Goal: Information Seeking & Learning: Find specific fact

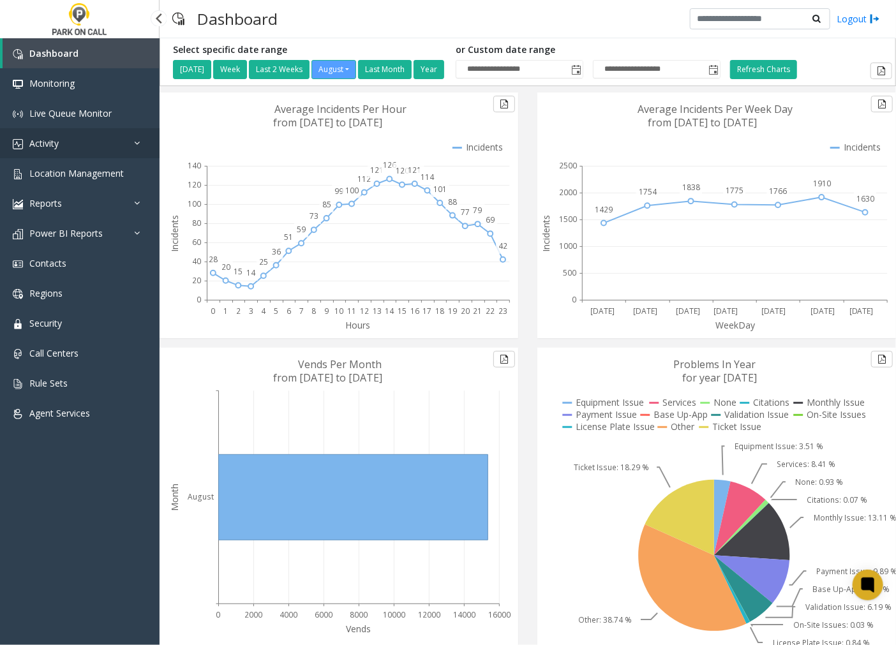
click at [60, 144] on link "Activity" at bounding box center [80, 143] width 160 height 30
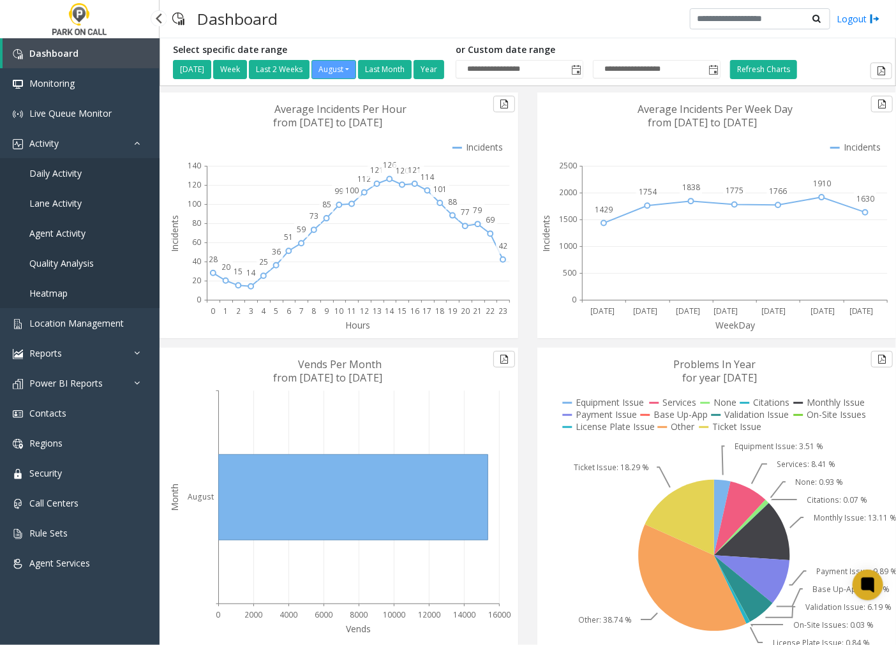
click at [81, 231] on span "Agent Activity" at bounding box center [57, 233] width 56 height 12
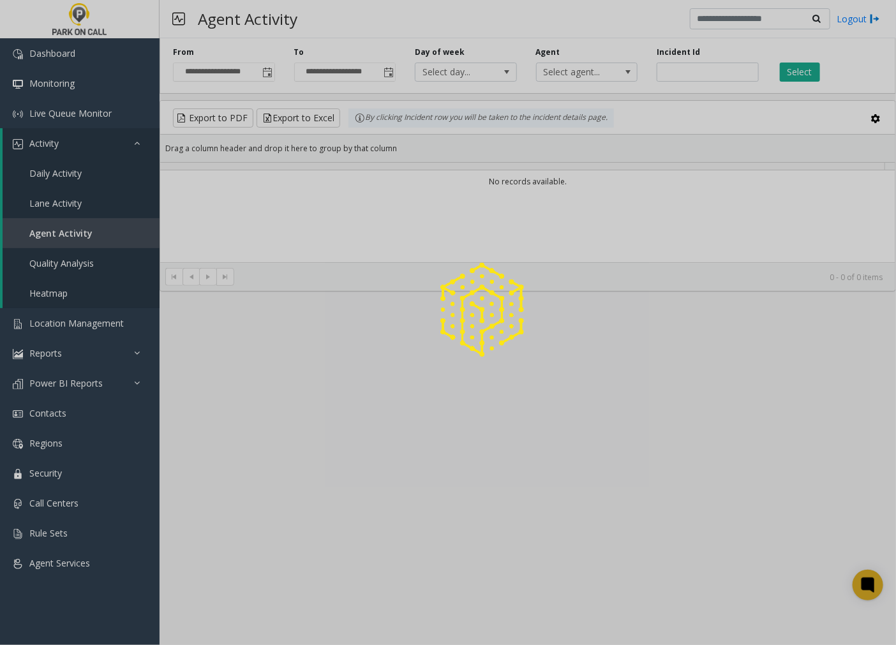
click at [684, 71] on div at bounding box center [448, 322] width 896 height 645
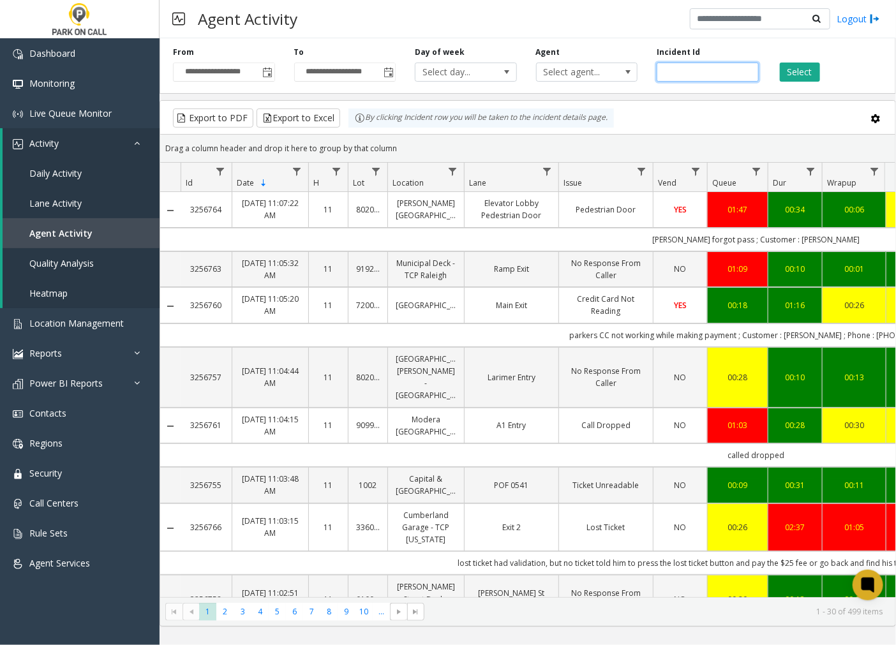
click at [684, 71] on input "number" at bounding box center [708, 72] width 102 height 19
paste input "*******"
type input "*******"
click at [787, 72] on button "Select" at bounding box center [800, 72] width 40 height 19
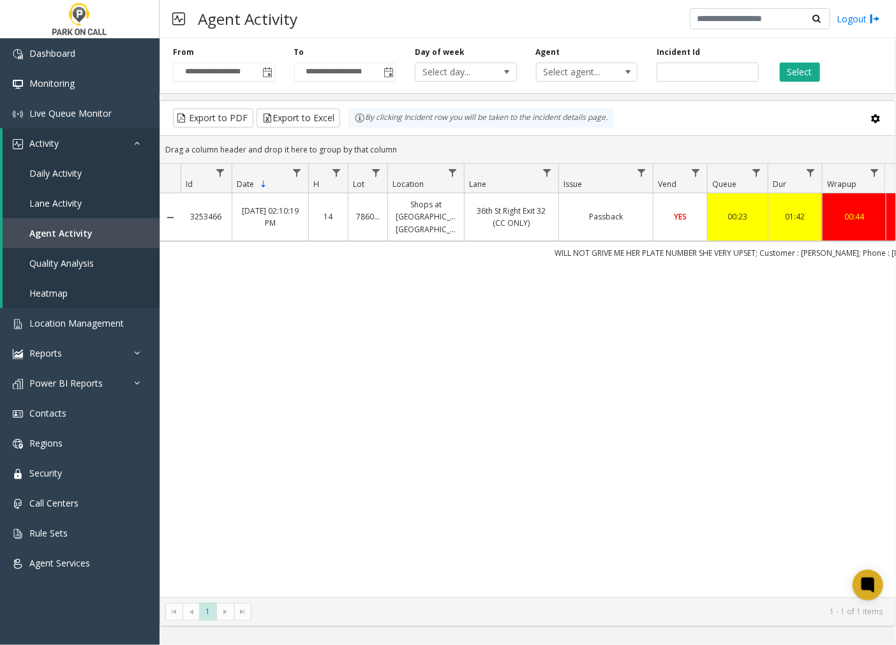
click at [564, 230] on td "Passback" at bounding box center [606, 217] width 94 height 48
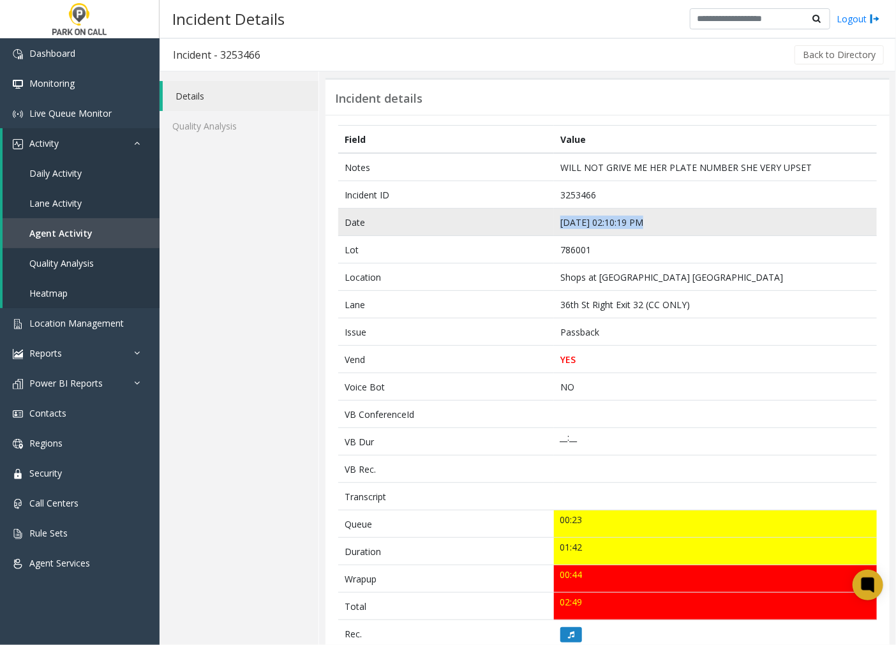
drag, startPoint x: 645, startPoint y: 219, endPoint x: 553, endPoint y: 225, distance: 92.1
click at [554, 225] on td "[DATE] 02:10:19 PM" at bounding box center [715, 222] width 323 height 27
copy td "[DATE] 02:10:19 PM"
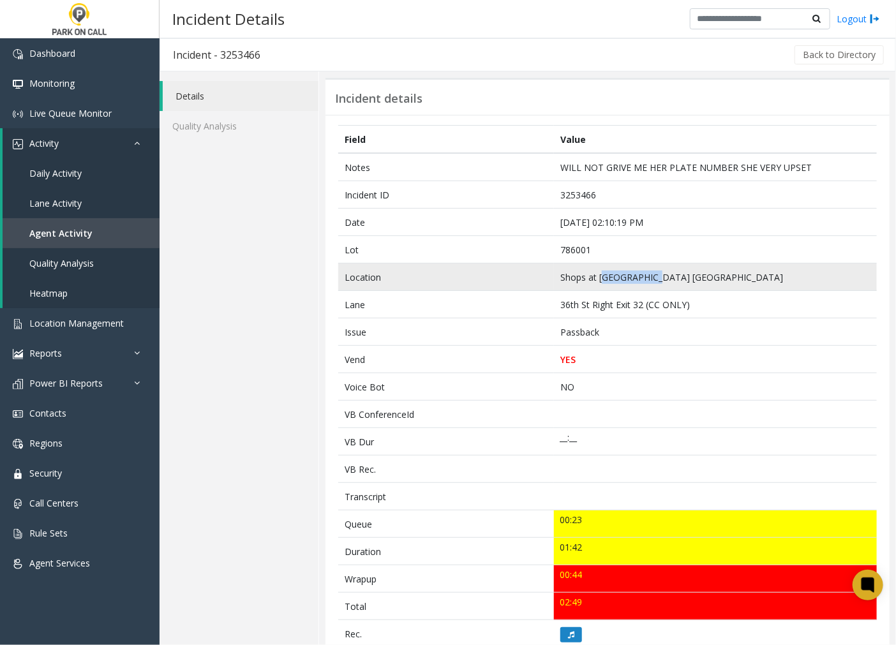
drag, startPoint x: 658, startPoint y: 278, endPoint x: 600, endPoint y: 282, distance: 58.2
click at [600, 282] on td "Shops at [GEOGRAPHIC_DATA] [GEOGRAPHIC_DATA]" at bounding box center [715, 277] width 323 height 27
click at [600, 279] on td "Shops at [GEOGRAPHIC_DATA] [GEOGRAPHIC_DATA]" at bounding box center [715, 277] width 323 height 27
drag, startPoint x: 661, startPoint y: 277, endPoint x: 550, endPoint y: 278, distance: 111.1
click at [554, 278] on td "Shops at [GEOGRAPHIC_DATA] [GEOGRAPHIC_DATA]" at bounding box center [715, 277] width 323 height 27
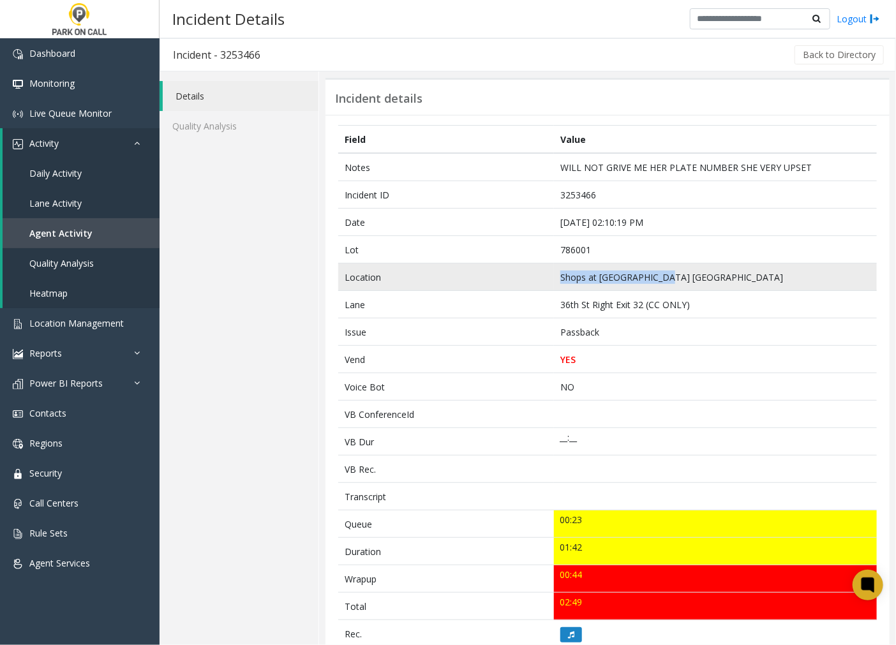
copy td "Shops at [GEOGRAPHIC_DATA]"
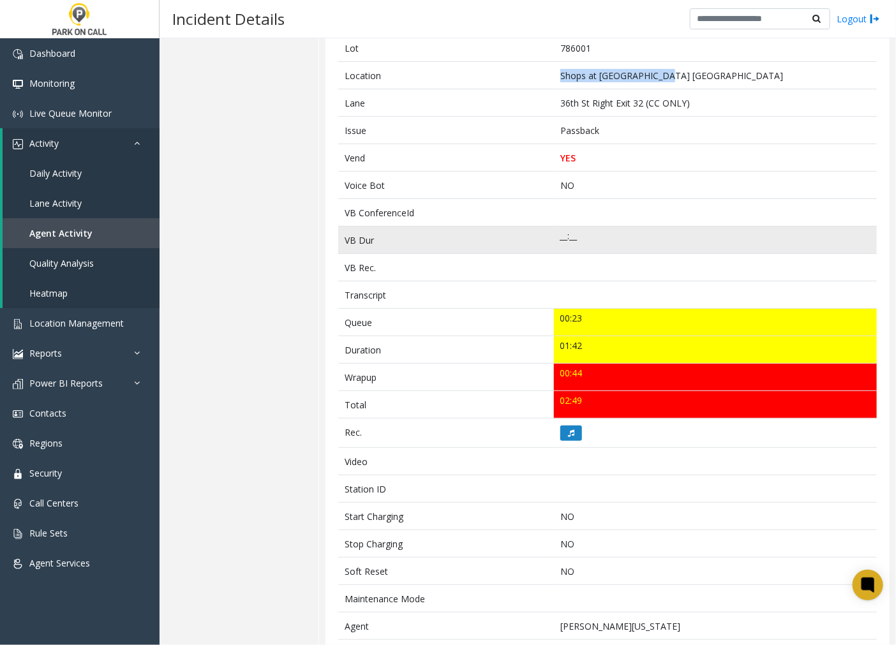
scroll to position [363, 0]
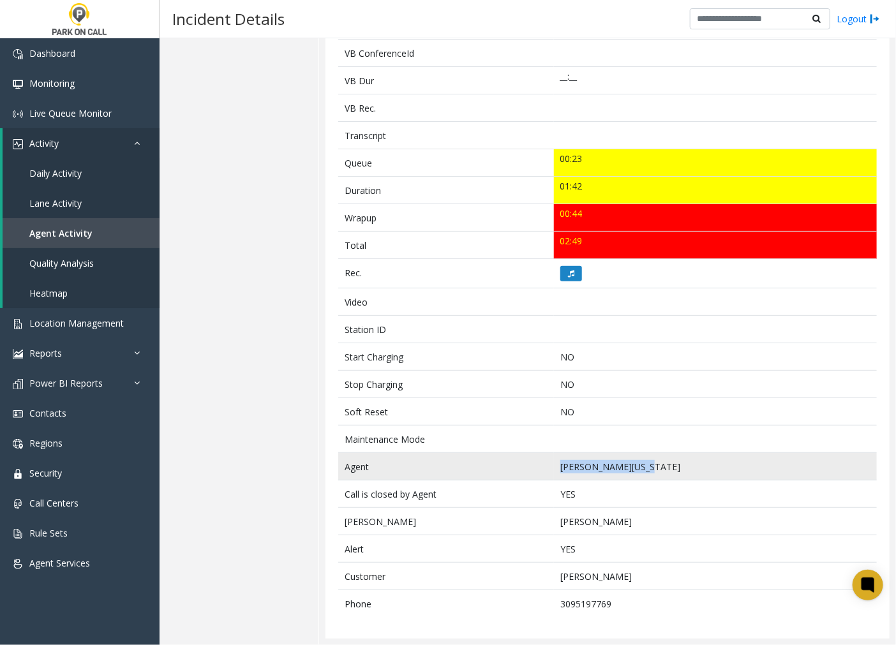
drag, startPoint x: 650, startPoint y: 462, endPoint x: 556, endPoint y: 468, distance: 94.0
click at [556, 468] on td "[PERSON_NAME][US_STATE]" at bounding box center [715, 466] width 323 height 27
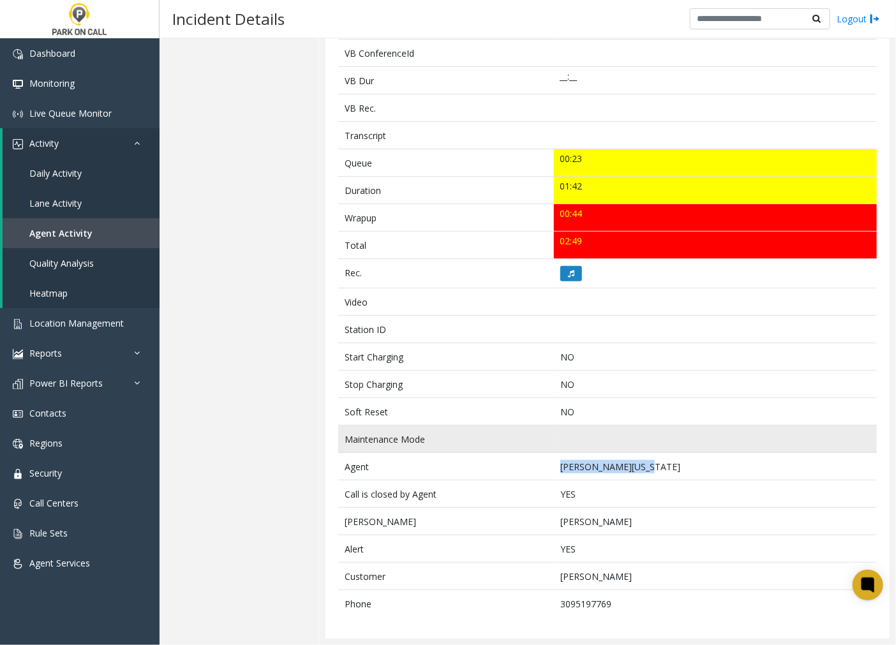
copy td "[PERSON_NAME][US_STATE]"
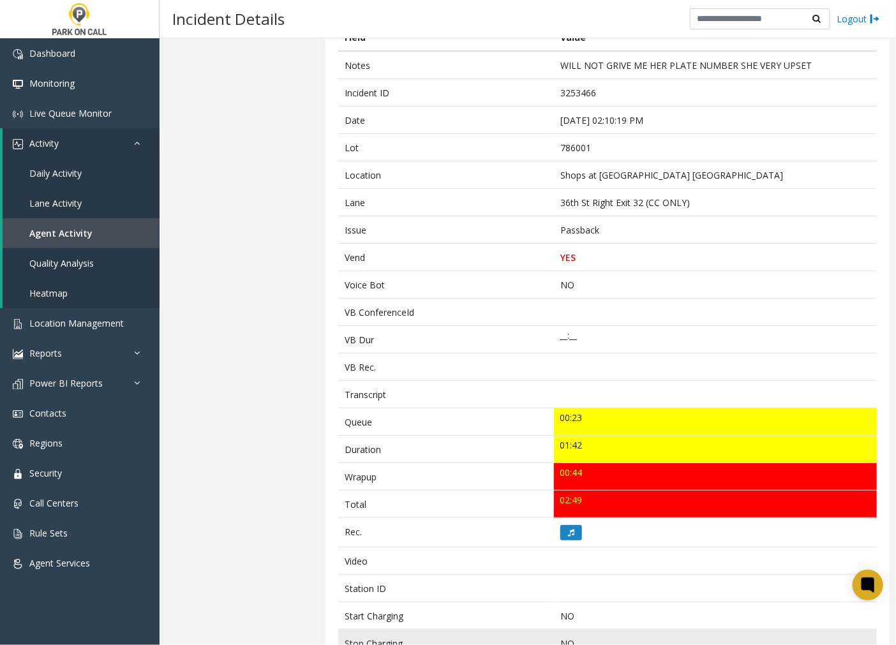
scroll to position [79, 0]
